Goal: Transaction & Acquisition: Purchase product/service

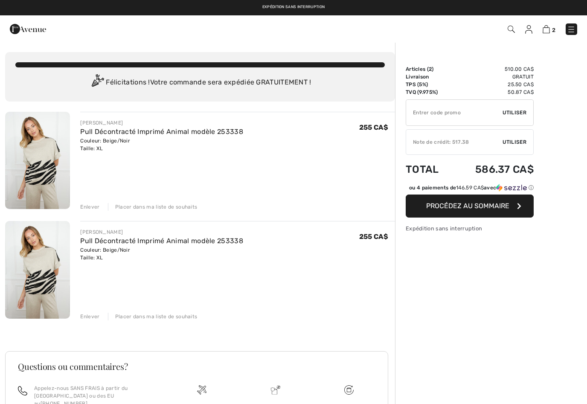
click at [90, 204] on div "Enlever" at bounding box center [89, 207] width 19 height 8
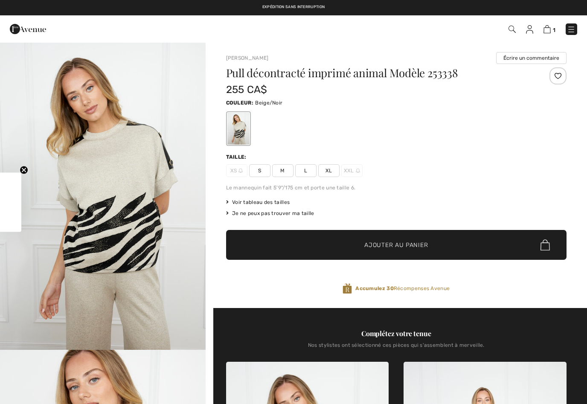
checkbox input "true"
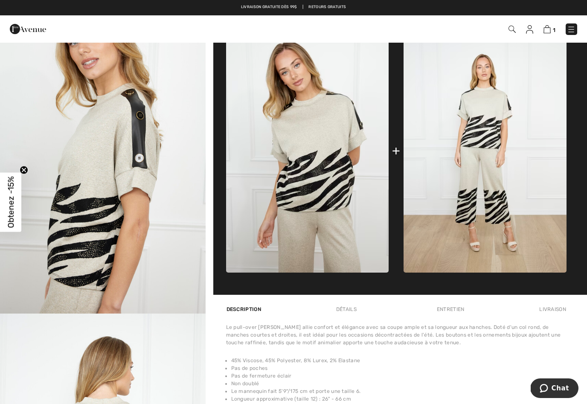
scroll to position [329, 0]
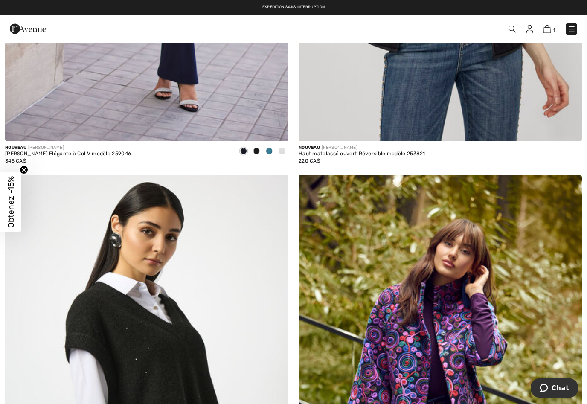
scroll to position [6542, 0]
click at [573, 29] on img at bounding box center [571, 29] width 9 height 9
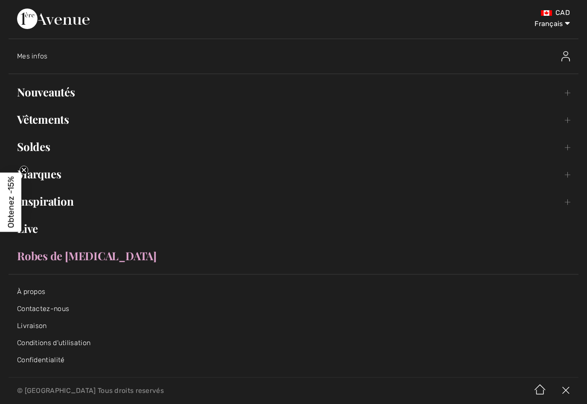
click at [65, 91] on link "Nouveautés Toggle submenu" at bounding box center [294, 92] width 570 height 19
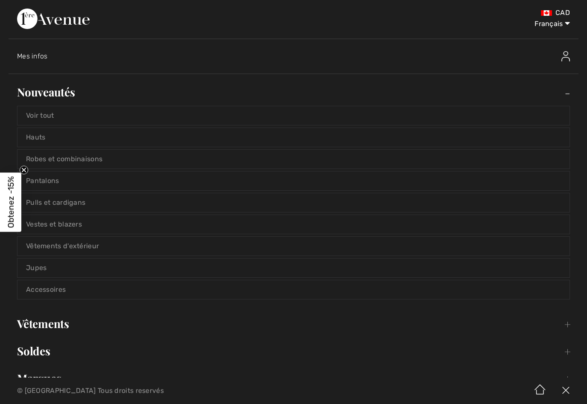
click at [64, 115] on link "Voir tout" at bounding box center [293, 115] width 552 height 19
